Goal: Transaction & Acquisition: Subscribe to service/newsletter

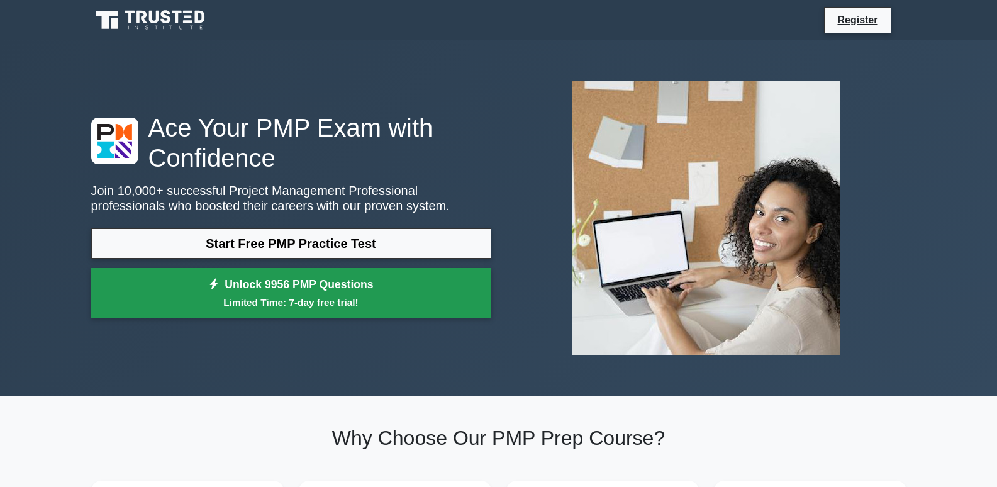
click at [181, 284] on link "Unlock 9956 PMP Questions Limited Time: 7-day free trial!" at bounding box center [291, 293] width 400 height 50
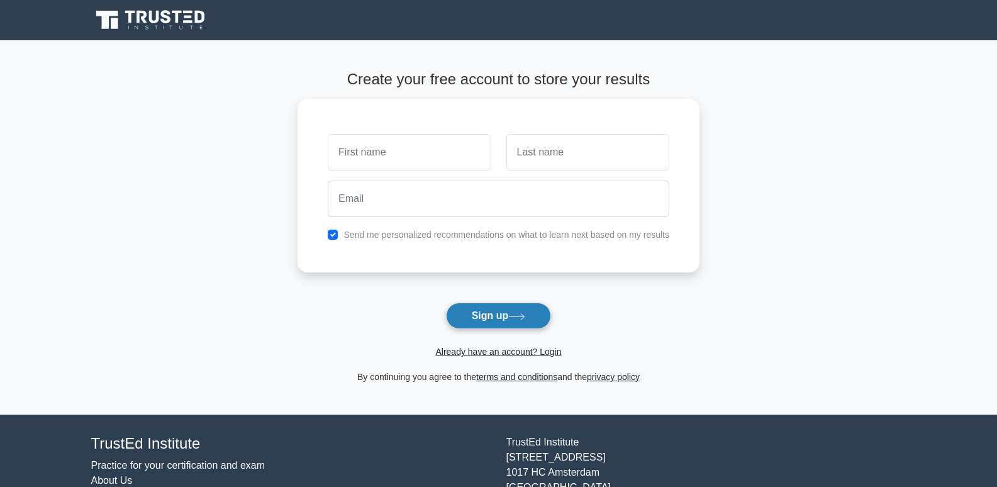
click at [533, 306] on button "Sign up" at bounding box center [499, 316] width 106 height 26
click at [473, 311] on button "Sign up" at bounding box center [499, 316] width 106 height 26
click at [447, 322] on button "Sign up" at bounding box center [499, 316] width 106 height 26
